Goal: Task Accomplishment & Management: Manage account settings

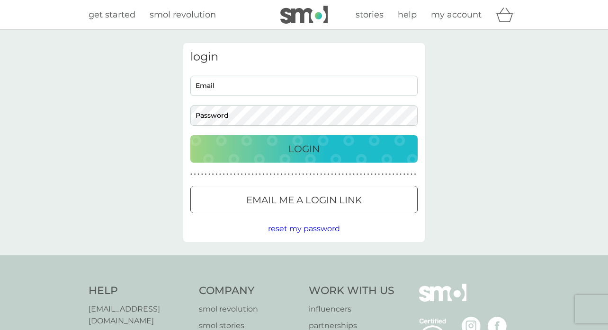
click at [249, 87] on input "Email" at bounding box center [303, 86] width 227 height 20
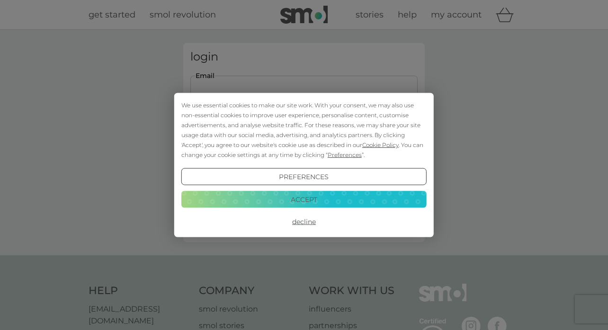
click at [317, 199] on button "Accept" at bounding box center [303, 199] width 245 height 17
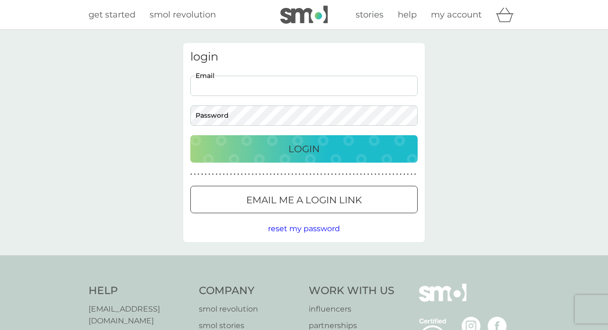
click at [269, 90] on input "Email" at bounding box center [303, 86] width 227 height 20
type input "[EMAIL_ADDRESS][PERSON_NAME][DOMAIN_NAME]"
click at [372, 149] on div "Login" at bounding box center [304, 149] width 208 height 15
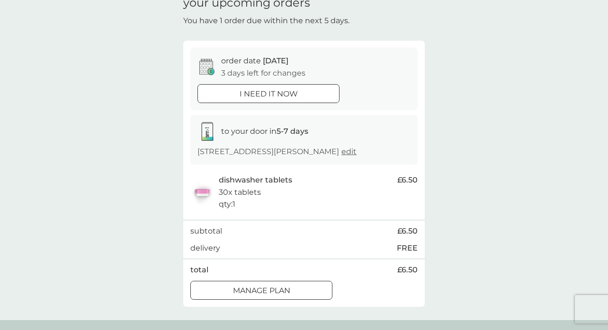
scroll to position [48, 0]
click at [295, 287] on div "Manage plan" at bounding box center [261, 290] width 141 height 12
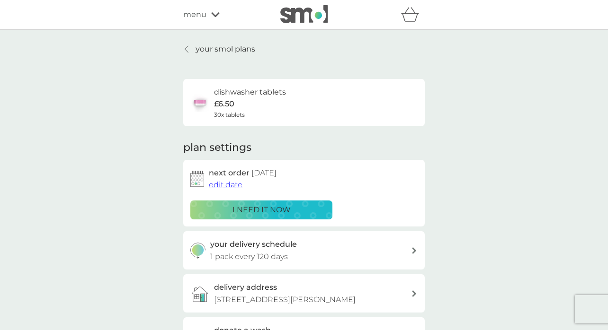
click at [401, 249] on div "your delivery schedule 1 pack every 120 days" at bounding box center [310, 251] width 201 height 24
select select "119"
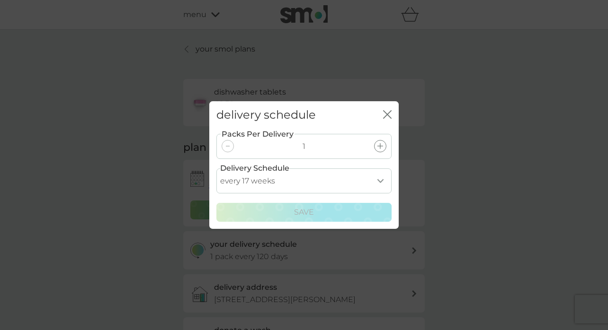
click at [390, 117] on icon "close" at bounding box center [387, 114] width 9 height 9
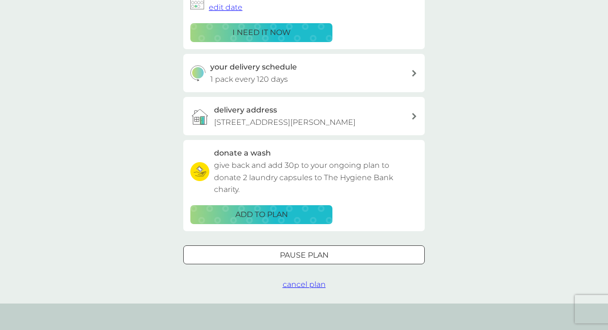
scroll to position [176, 0]
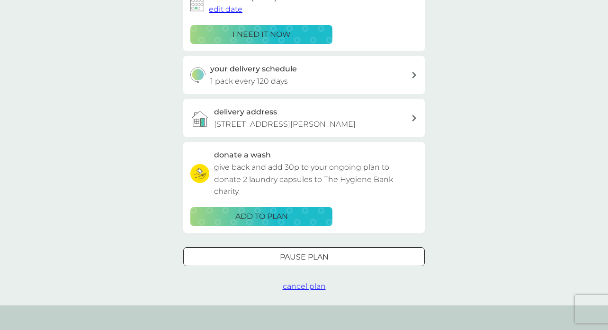
click at [330, 255] on div "Pause plan" at bounding box center [304, 257] width 240 height 12
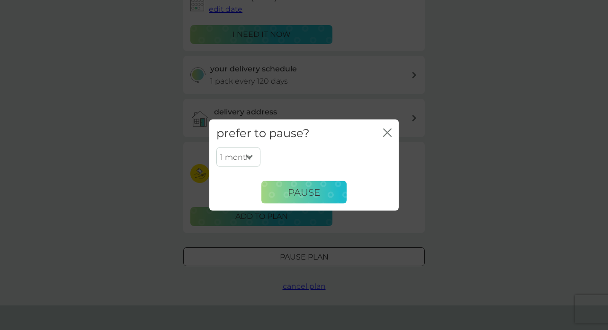
select select "6"
click at [308, 193] on span "Pause" at bounding box center [304, 192] width 32 height 11
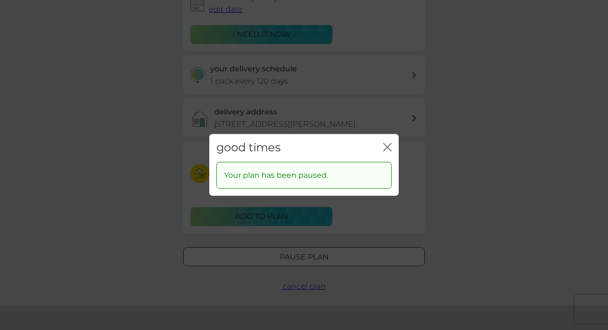
click at [390, 148] on icon "close" at bounding box center [387, 147] width 9 height 9
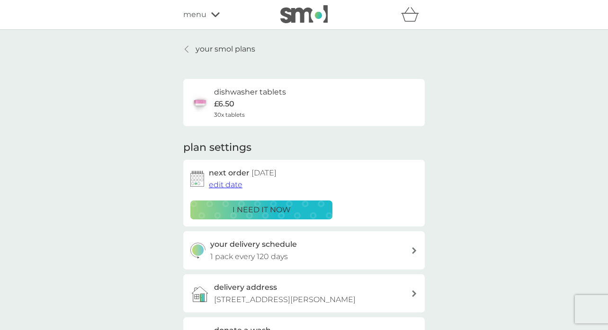
scroll to position [0, 0]
click at [223, 50] on p "your smol plans" at bounding box center [225, 49] width 60 height 12
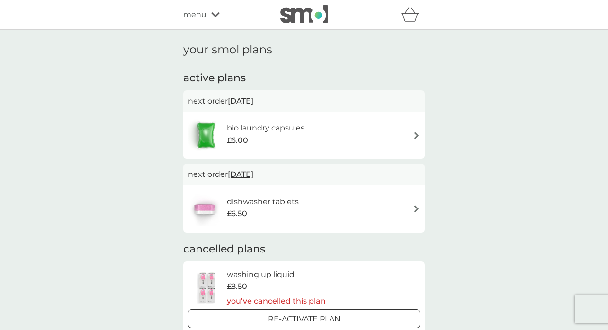
click at [417, 132] on img at bounding box center [416, 135] width 7 height 7
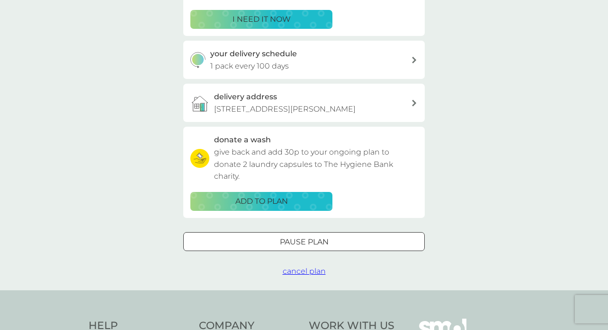
scroll to position [192, 0]
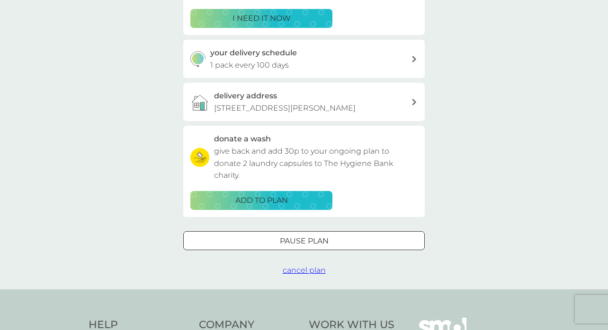
click at [320, 236] on div at bounding box center [304, 241] width 34 height 10
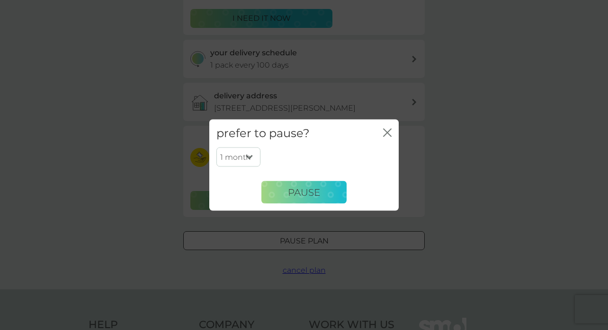
select select "6"
click at [323, 195] on button "Pause" at bounding box center [303, 192] width 85 height 23
